Goal: Task Accomplishment & Management: Manage account settings

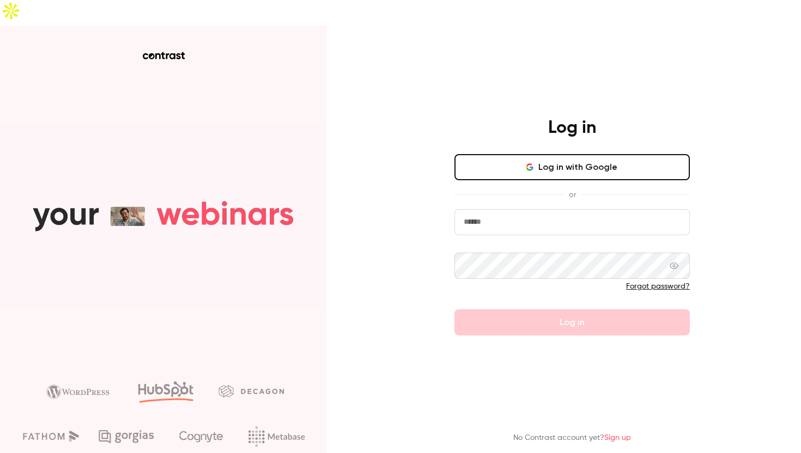
click at [531, 154] on button "Log in with Google" at bounding box center [571, 167] width 235 height 26
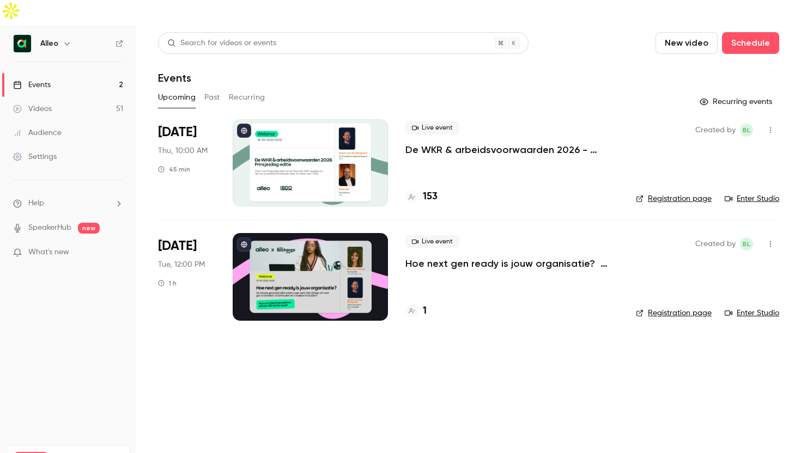
click at [70, 39] on icon "button" at bounding box center [67, 43] width 9 height 9
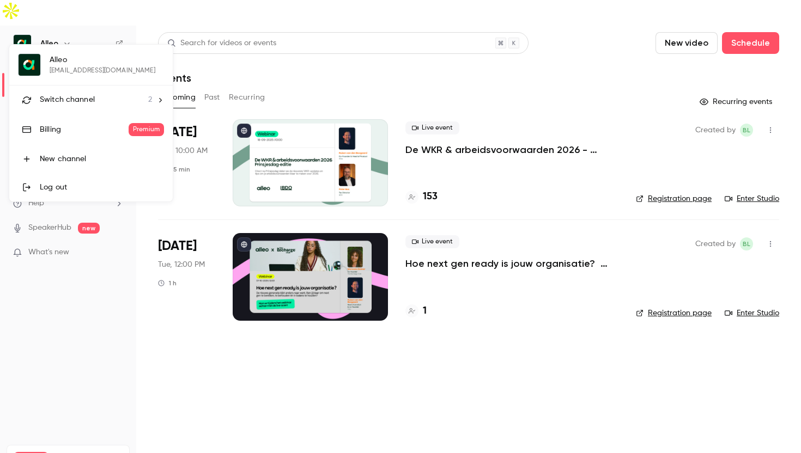
click at [69, 93] on li "Switch channel 2" at bounding box center [90, 100] width 163 height 29
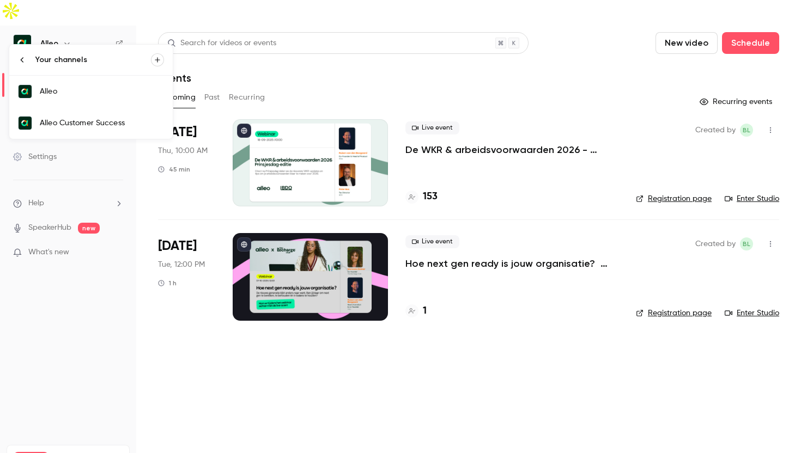
click at [76, 119] on div "Alleo Customer Success" at bounding box center [102, 123] width 124 height 11
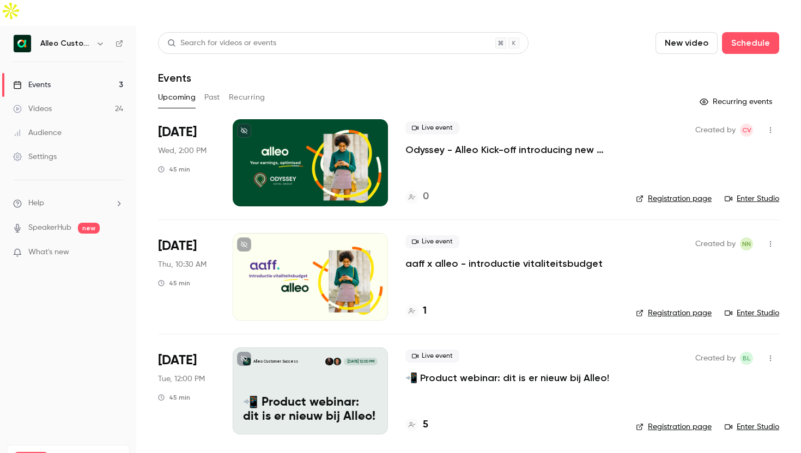
click at [517, 143] on p "Odyssey - Alleo Kick-off introducing new benefits and more!" at bounding box center [511, 149] width 213 height 13
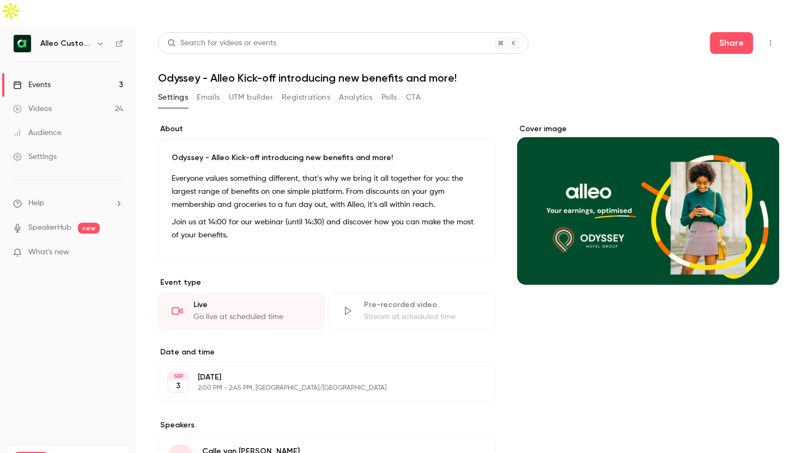
click at [211, 89] on button "Emails" at bounding box center [208, 97] width 23 height 17
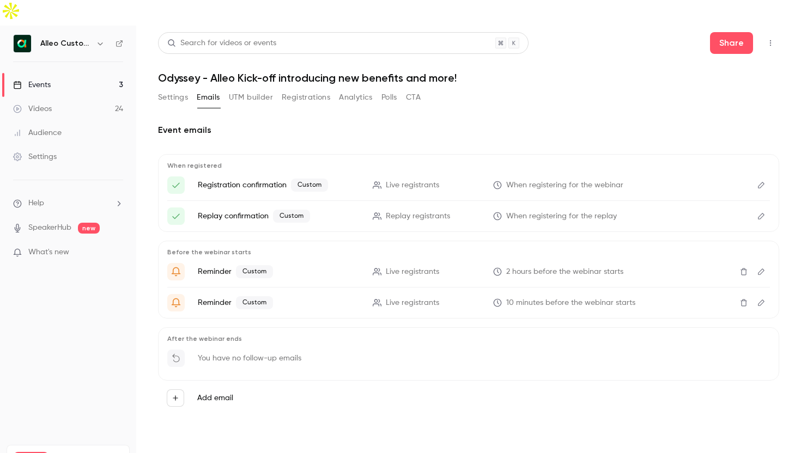
click at [162, 89] on button "Settings" at bounding box center [173, 97] width 30 height 17
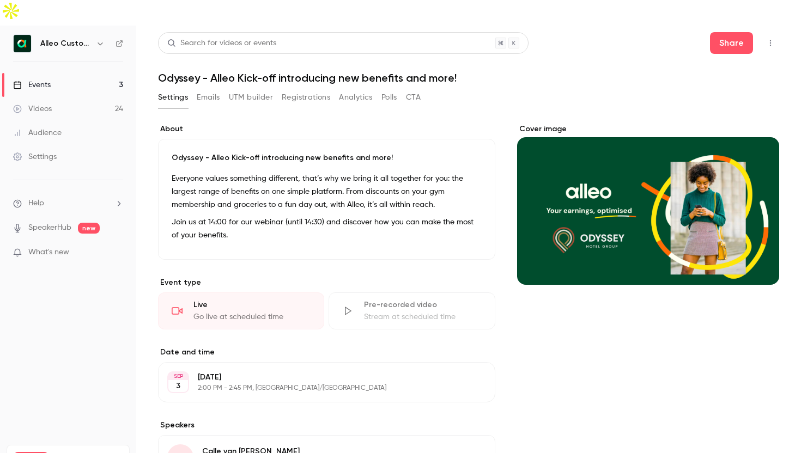
click at [213, 89] on button "Emails" at bounding box center [208, 97] width 23 height 17
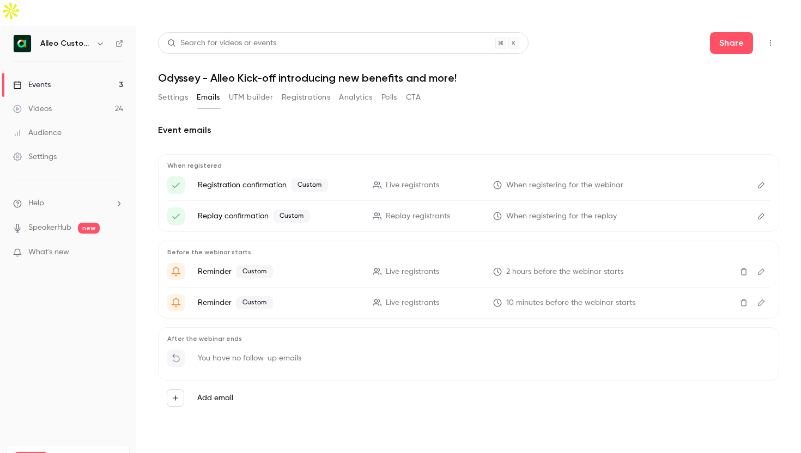
click at [763, 182] on icon "Edit" at bounding box center [761, 185] width 7 height 7
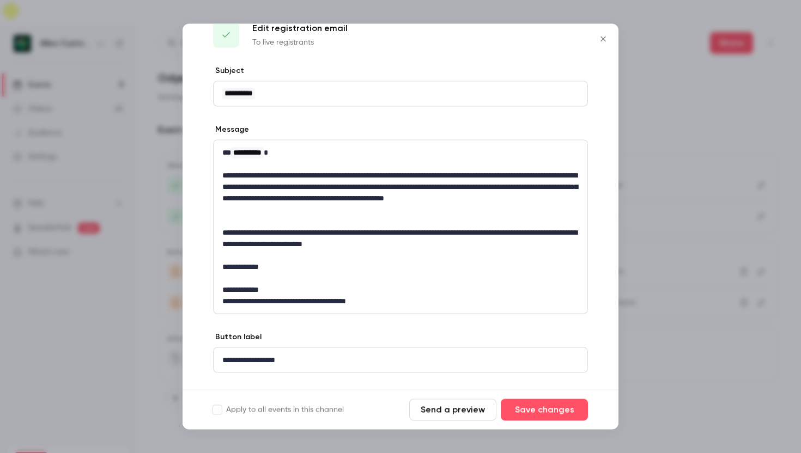
scroll to position [26, 0]
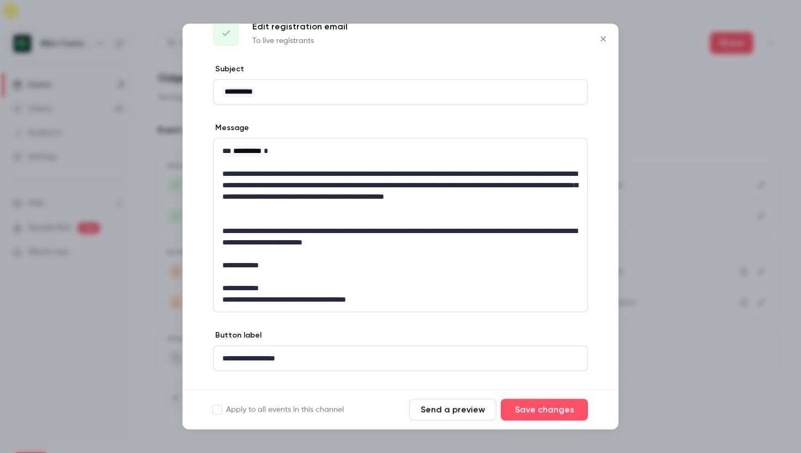
click at [659, 287] on div at bounding box center [400, 226] width 801 height 453
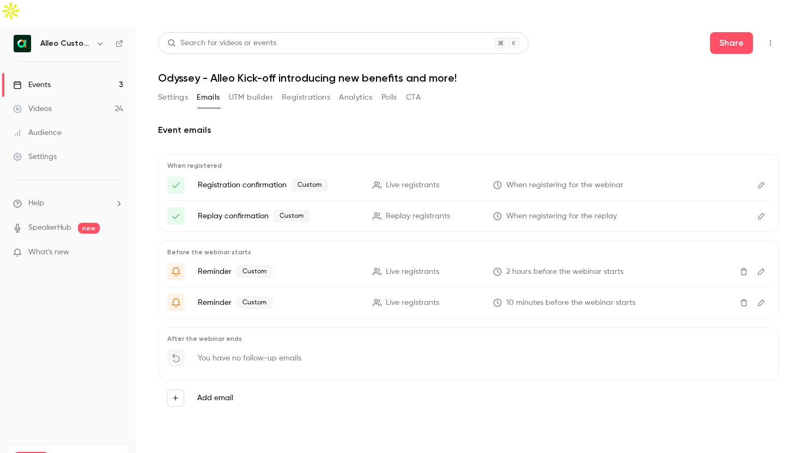
click at [760, 299] on icon "Edit" at bounding box center [761, 303] width 9 height 8
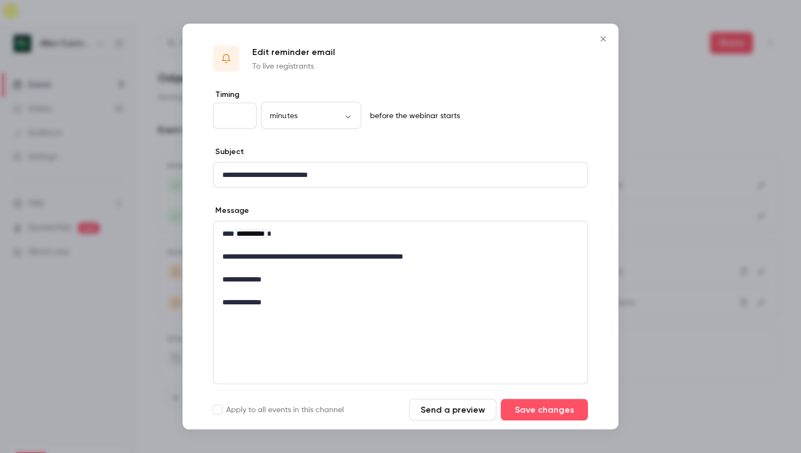
click at [643, 291] on div at bounding box center [400, 226] width 801 height 453
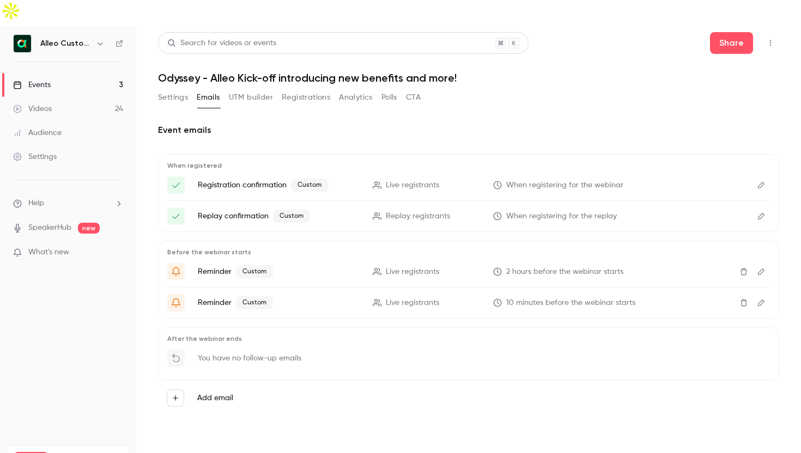
click at [763, 268] on icon "Edit" at bounding box center [761, 272] width 9 height 8
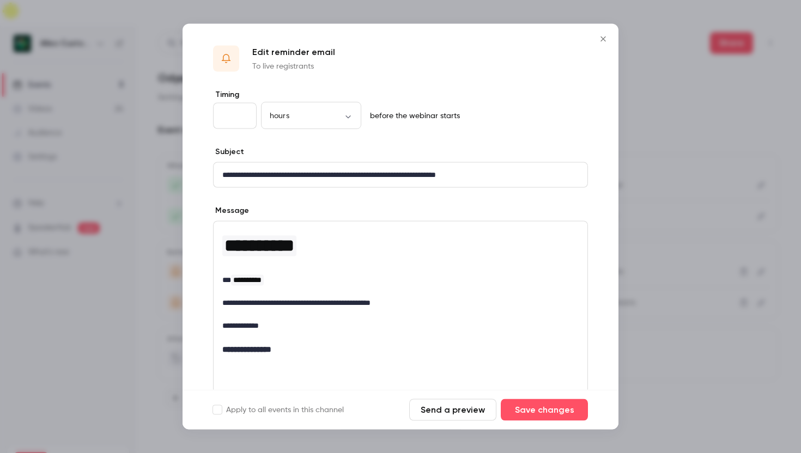
click at [638, 227] on div at bounding box center [400, 226] width 801 height 453
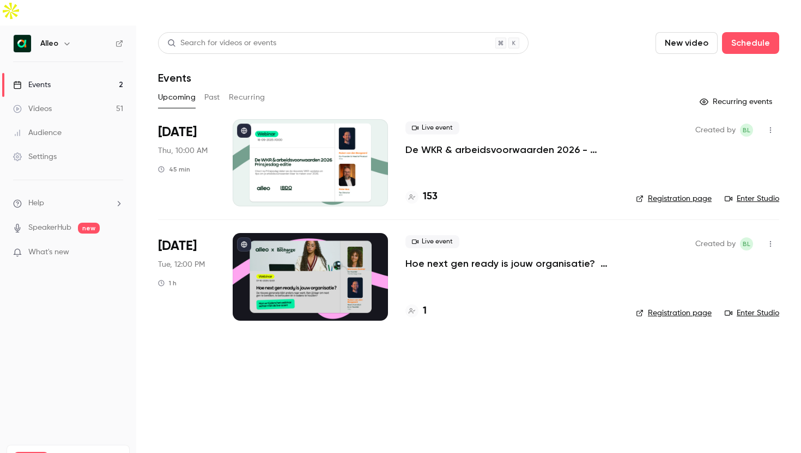
click at [74, 37] on div "Alleo" at bounding box center [73, 43] width 66 height 13
click at [65, 39] on icon "button" at bounding box center [67, 43] width 9 height 9
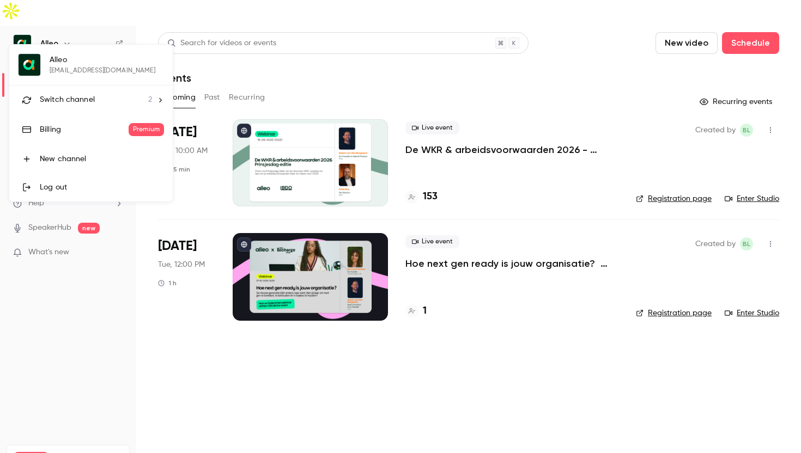
click at [73, 89] on li "Switch channel 2" at bounding box center [90, 100] width 163 height 29
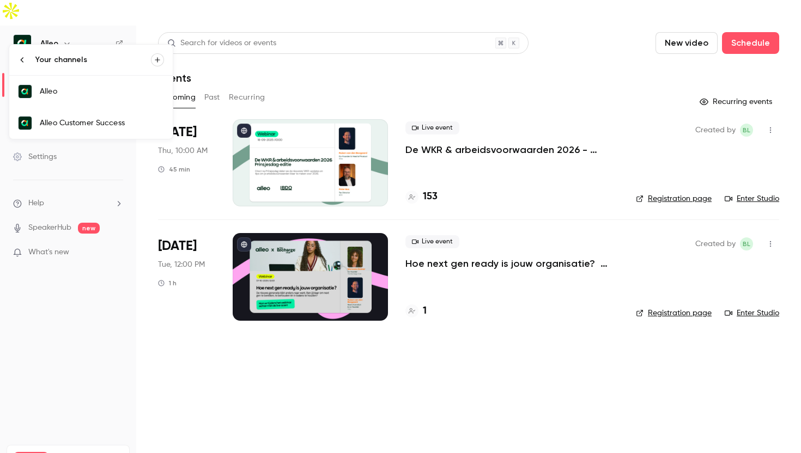
click at [69, 121] on div "Alleo Customer Success" at bounding box center [102, 123] width 124 height 11
